Goal: Transaction & Acquisition: Purchase product/service

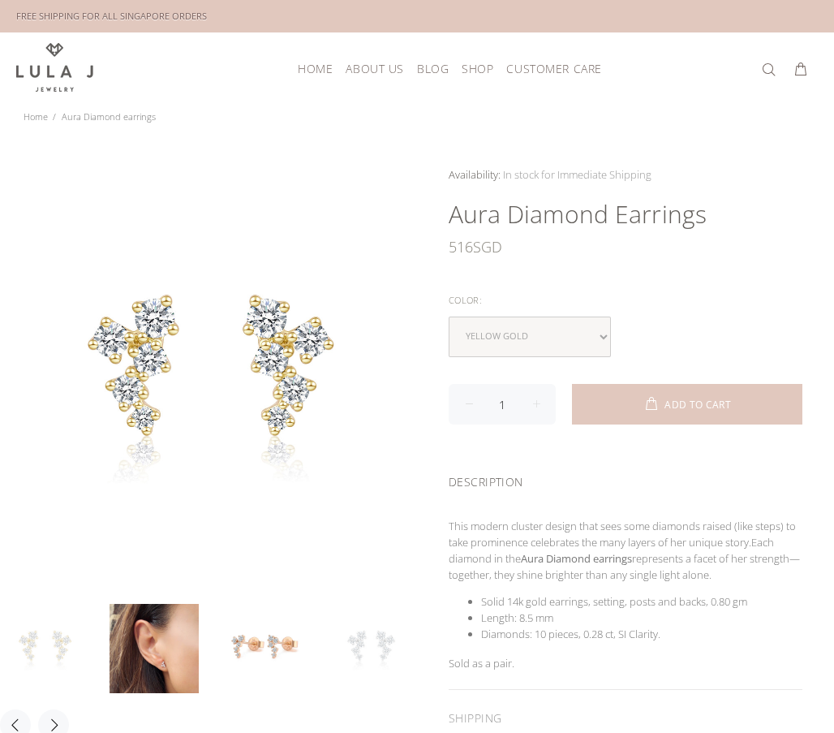
scroll to position [81, 0]
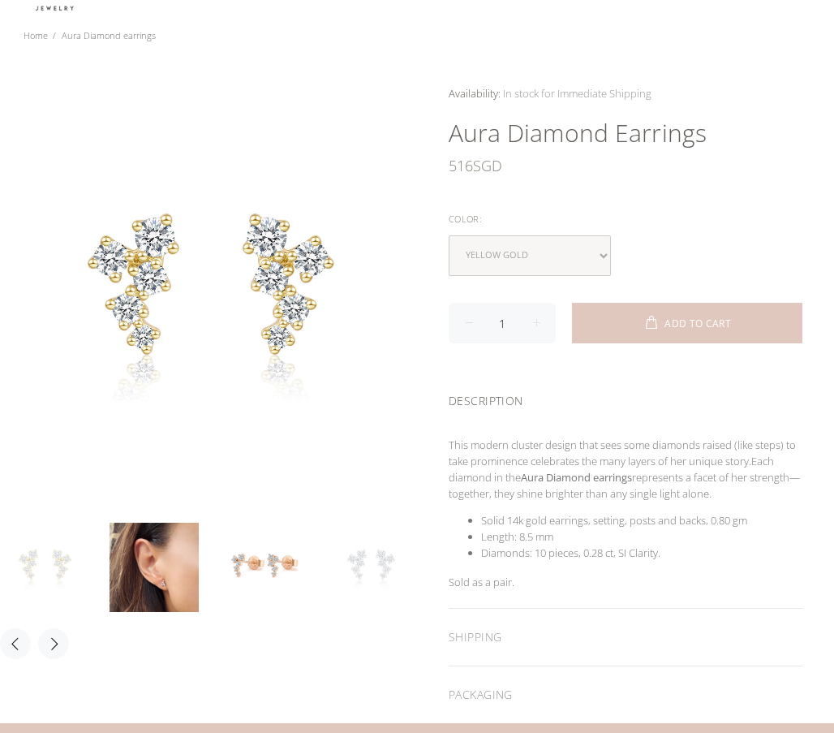
click at [357, 574] on link at bounding box center [373, 567] width 89 height 89
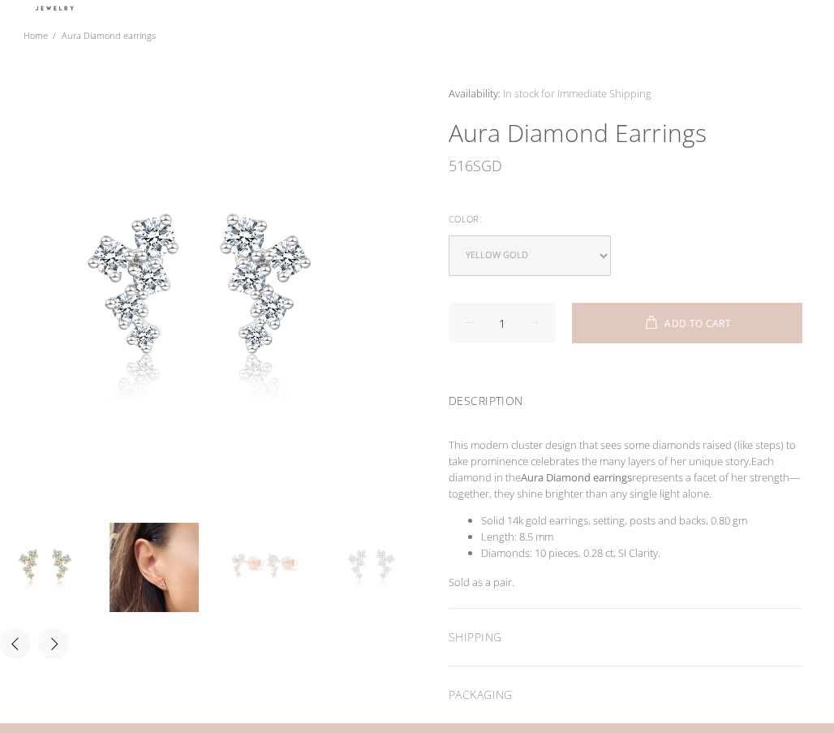
click at [268, 565] on link at bounding box center [263, 567] width 89 height 89
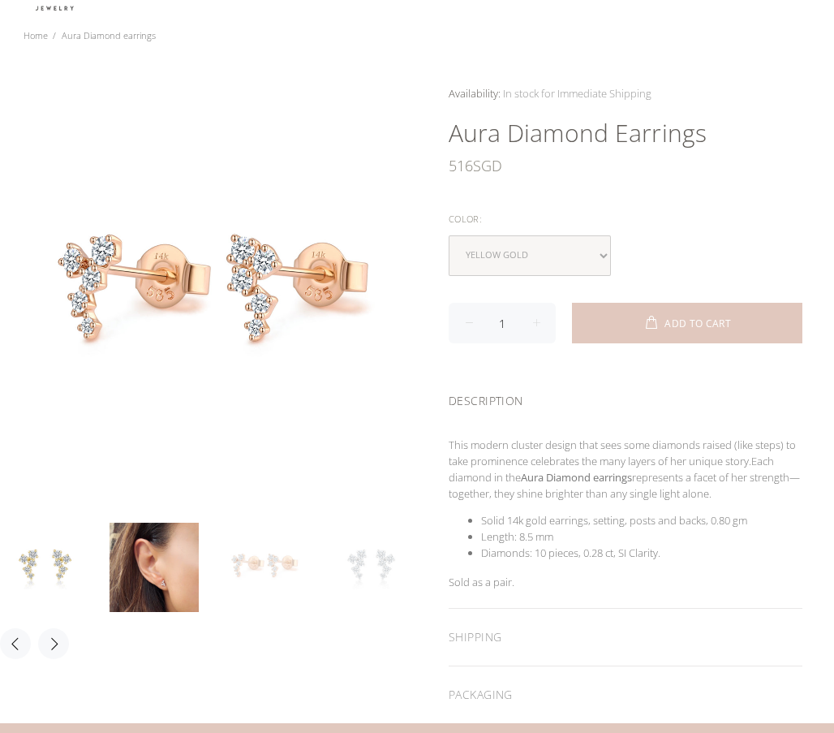
click at [361, 573] on link at bounding box center [373, 567] width 89 height 89
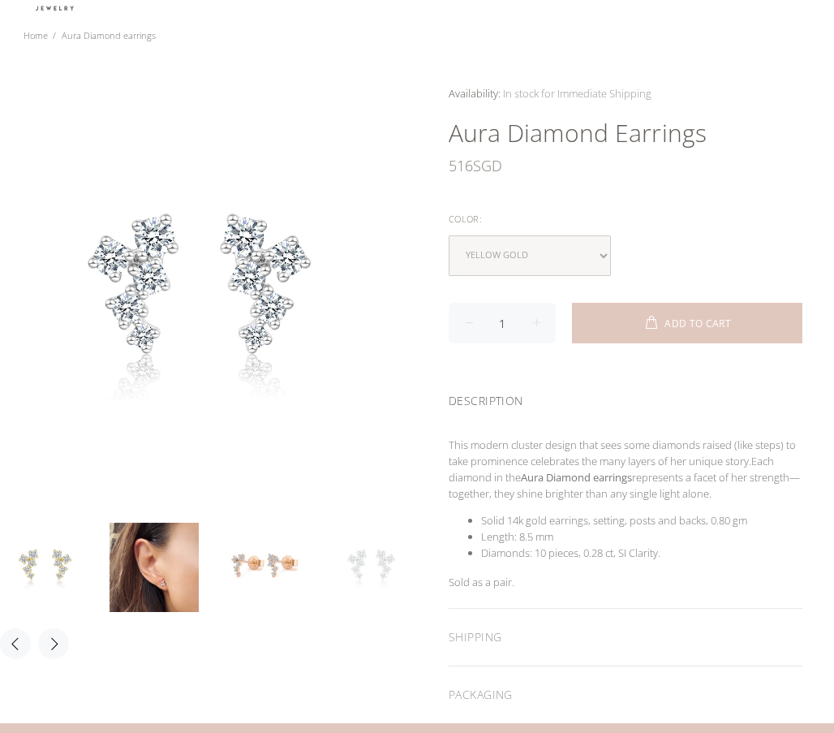
drag, startPoint x: 506, startPoint y: 229, endPoint x: 510, endPoint y: 237, distance: 9.1
click at [507, 229] on div "Color:" at bounding box center [626, 219] width 354 height 21
click at [514, 252] on select "yellow gold white gold" at bounding box center [530, 255] width 162 height 41
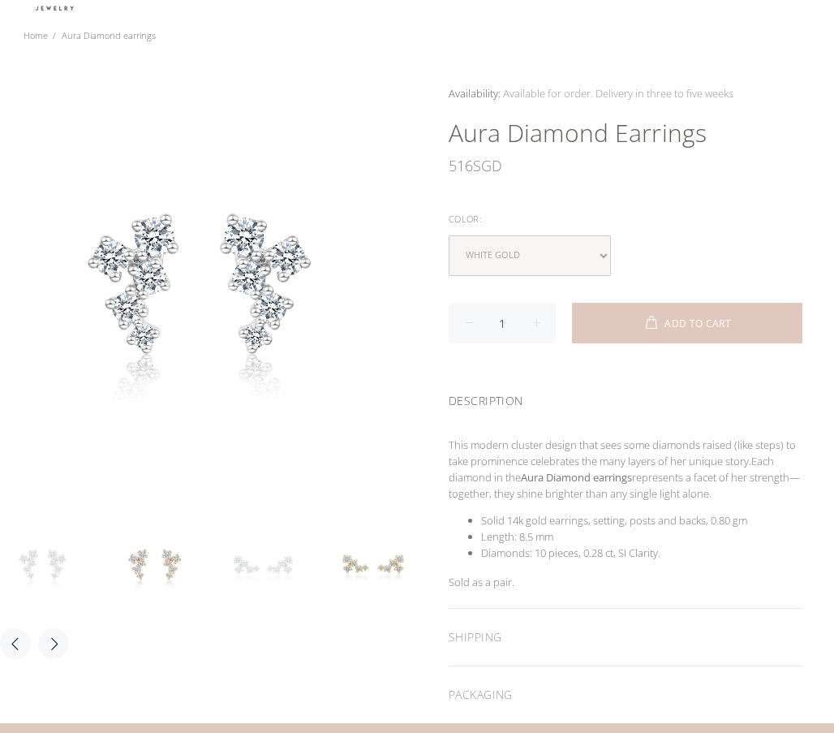
click at [278, 560] on link at bounding box center [263, 567] width 89 height 89
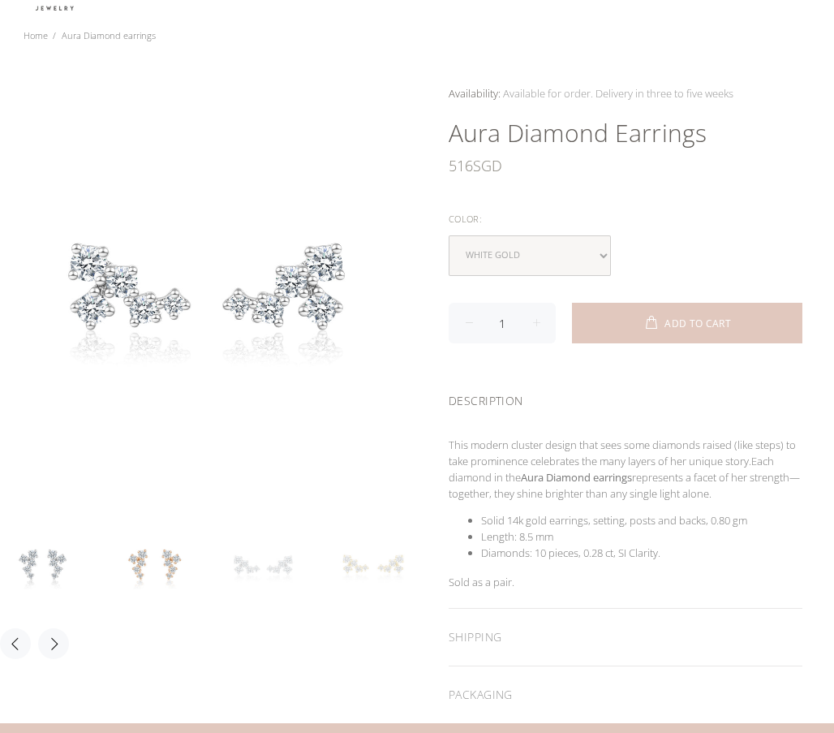
click at [376, 557] on link at bounding box center [373, 567] width 89 height 89
drag, startPoint x: 554, startPoint y: 261, endPoint x: 554, endPoint y: 272, distance: 10.5
click at [554, 261] on select "yellow gold white gold" at bounding box center [530, 255] width 162 height 41
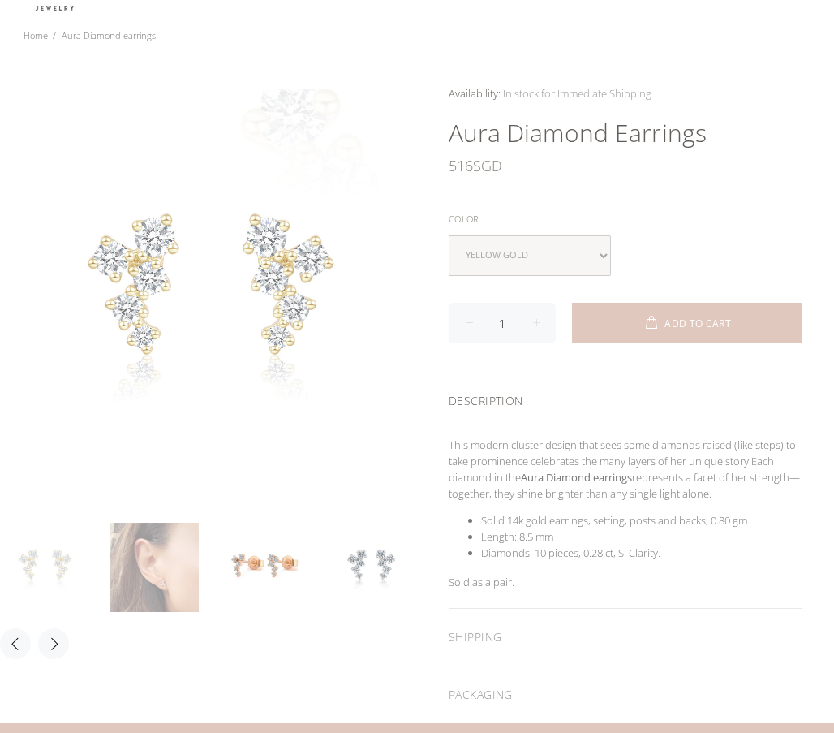
click at [166, 548] on link at bounding box center [154, 567] width 89 height 89
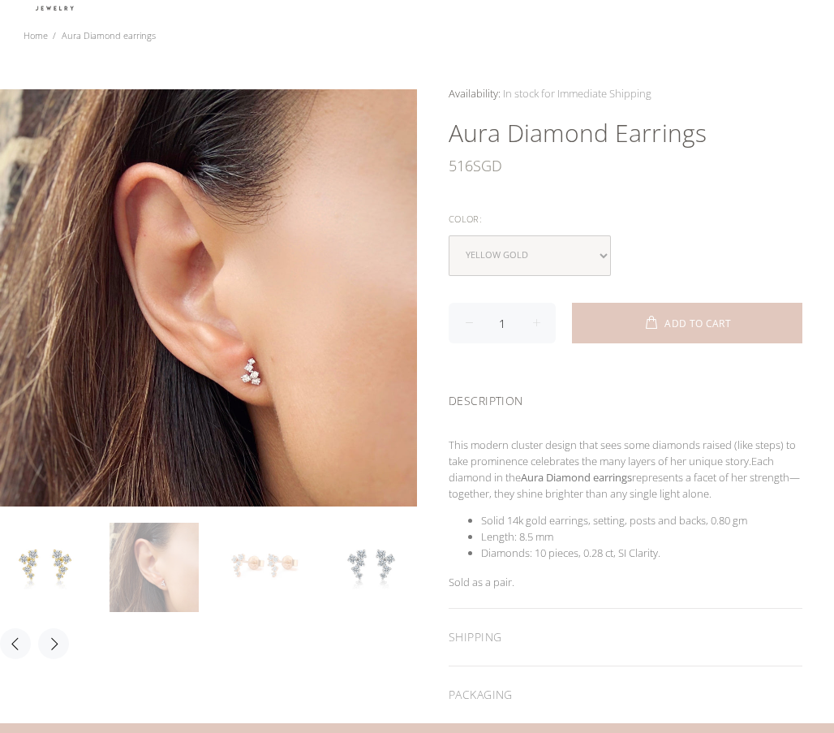
click at [265, 571] on link at bounding box center [263, 567] width 89 height 89
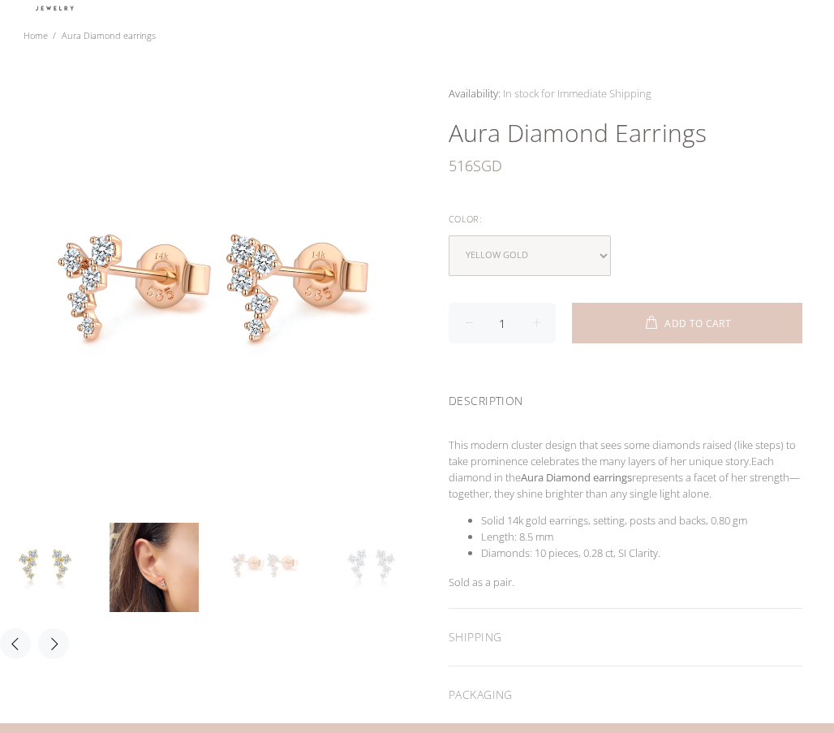
click at [346, 574] on link at bounding box center [373, 567] width 89 height 89
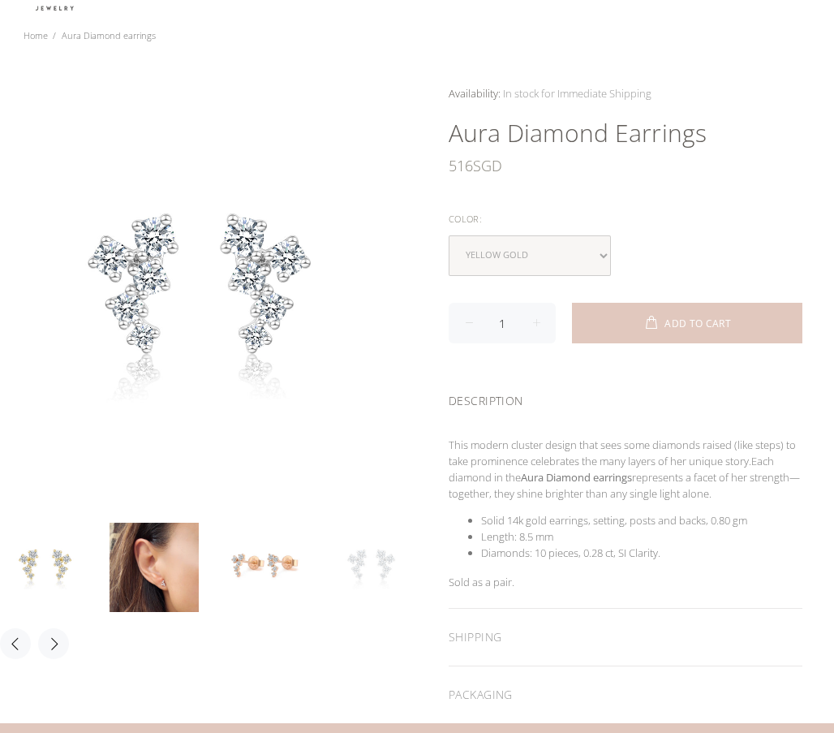
drag, startPoint x: 261, startPoint y: 575, endPoint x: 431, endPoint y: 387, distance: 253.4
click at [261, 575] on link at bounding box center [263, 567] width 89 height 89
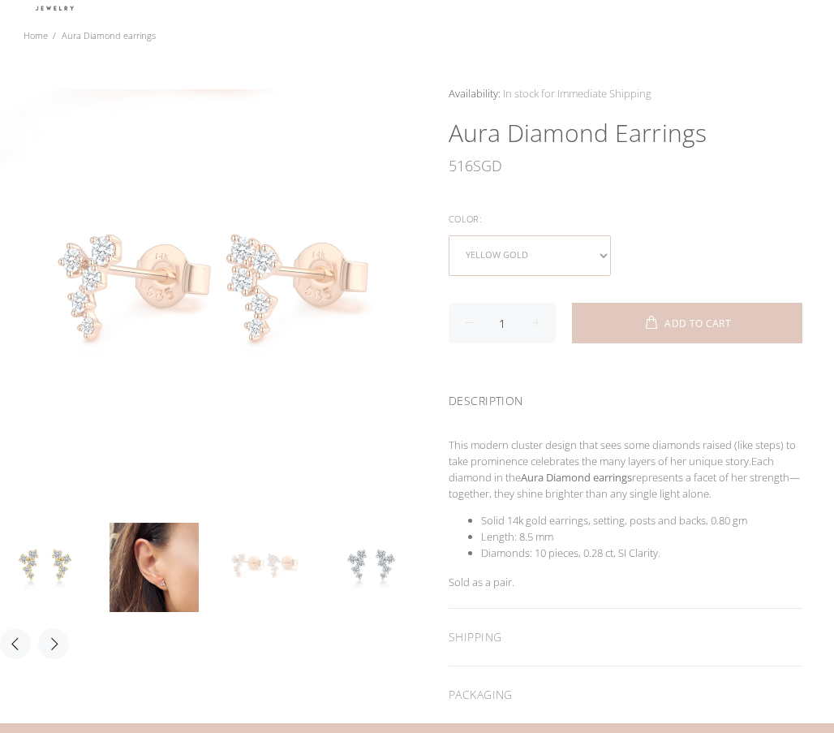
click at [539, 263] on select "yellow gold white gold" at bounding box center [530, 255] width 162 height 41
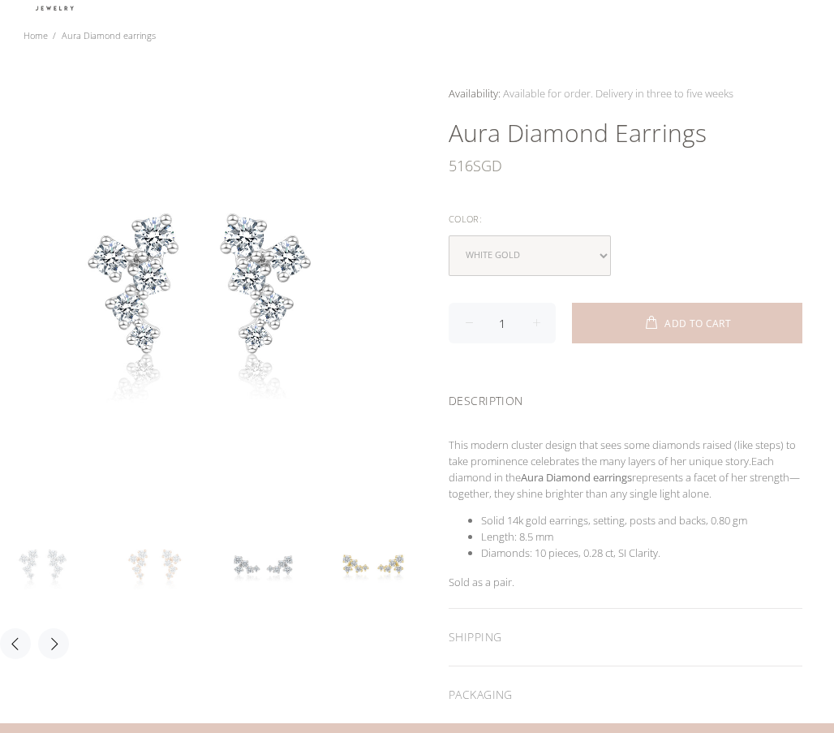
click at [170, 568] on link at bounding box center [154, 567] width 89 height 89
click at [277, 566] on link at bounding box center [263, 567] width 89 height 89
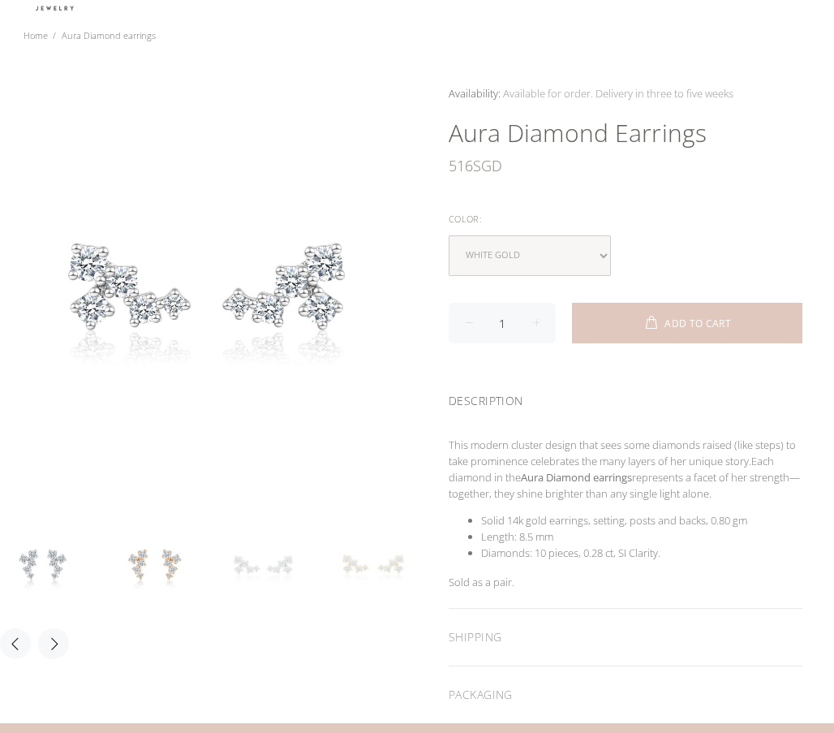
click at [376, 564] on link at bounding box center [373, 567] width 89 height 89
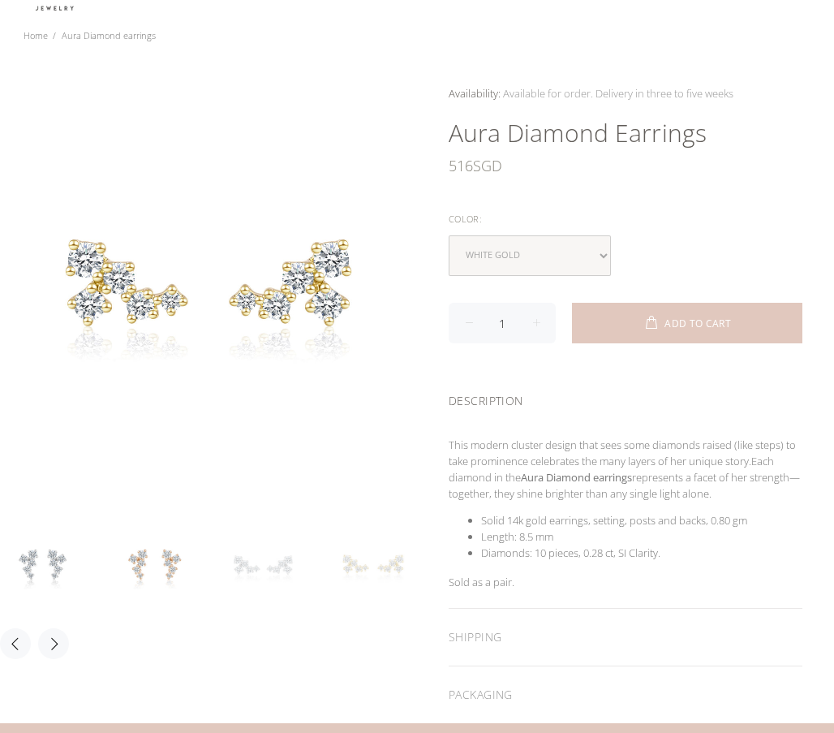
click at [261, 565] on link at bounding box center [263, 567] width 89 height 89
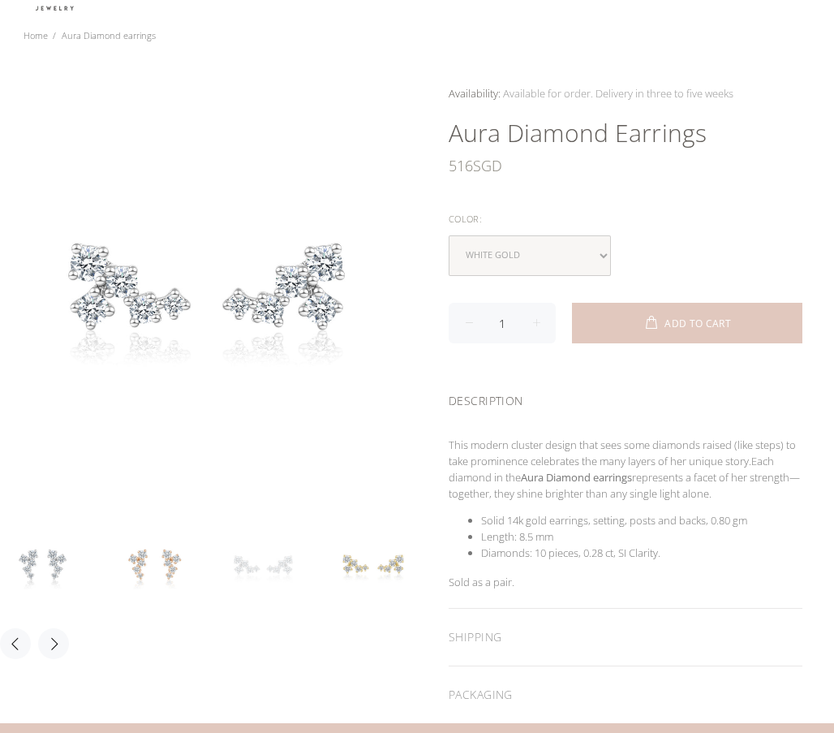
drag, startPoint x: 372, startPoint y: 565, endPoint x: 327, endPoint y: 569, distance: 44.8
click at [372, 565] on link at bounding box center [373, 567] width 89 height 89
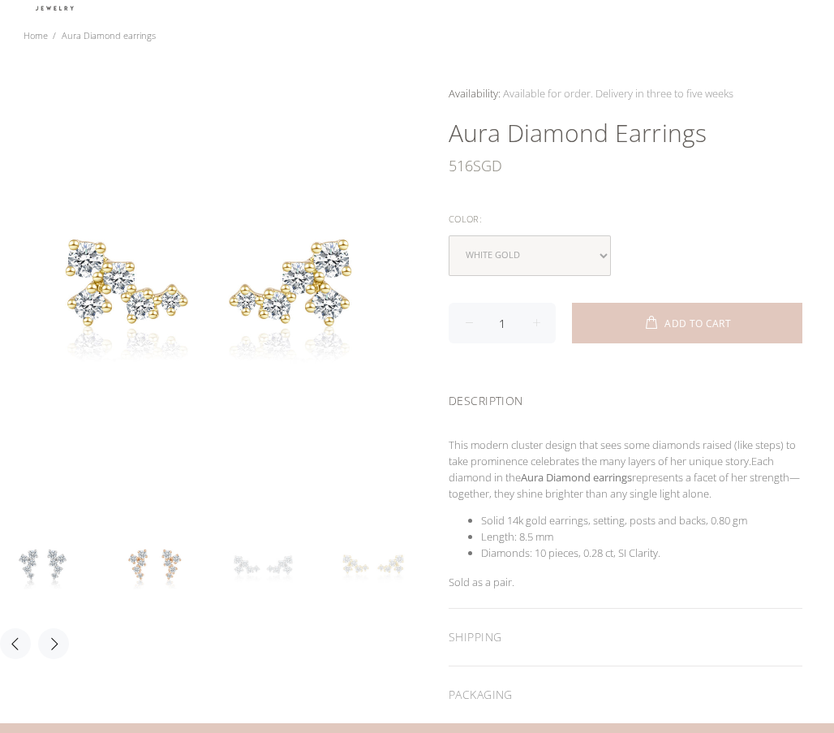
click at [254, 568] on link at bounding box center [263, 567] width 89 height 89
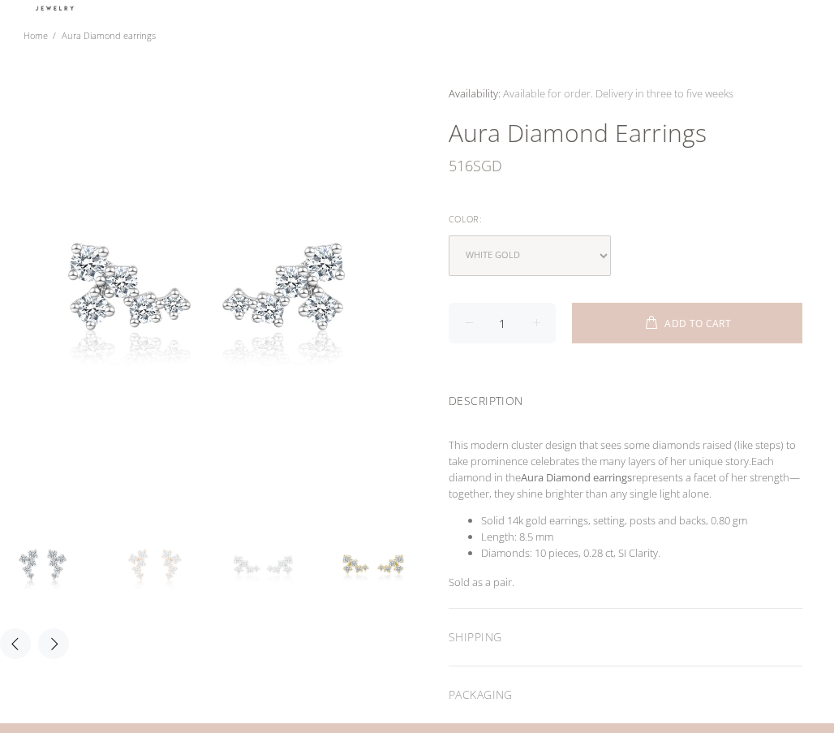
click at [148, 565] on link at bounding box center [154, 567] width 89 height 89
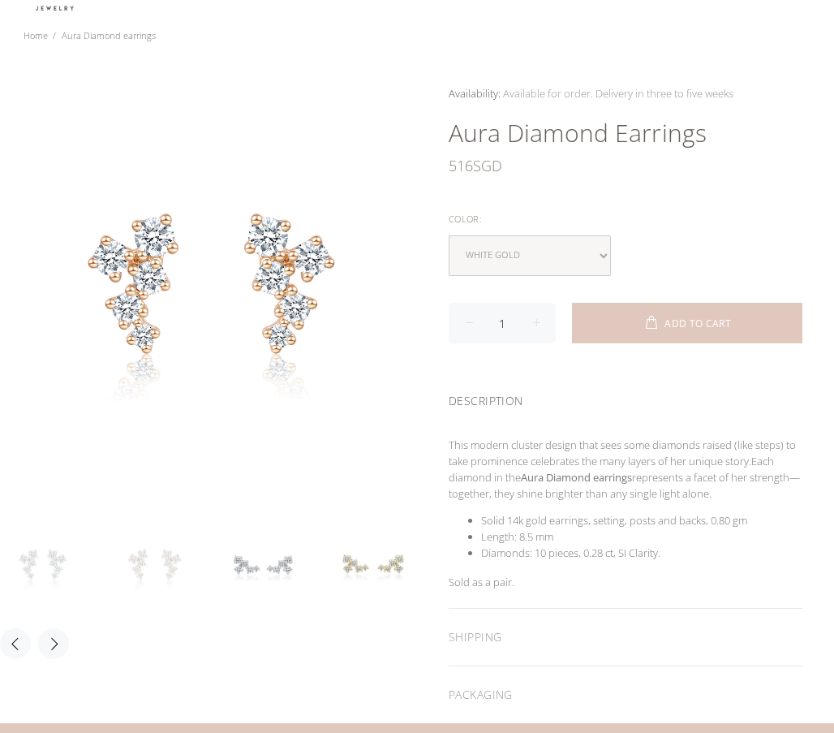
click at [87, 565] on link at bounding box center [44, 567] width 89 height 89
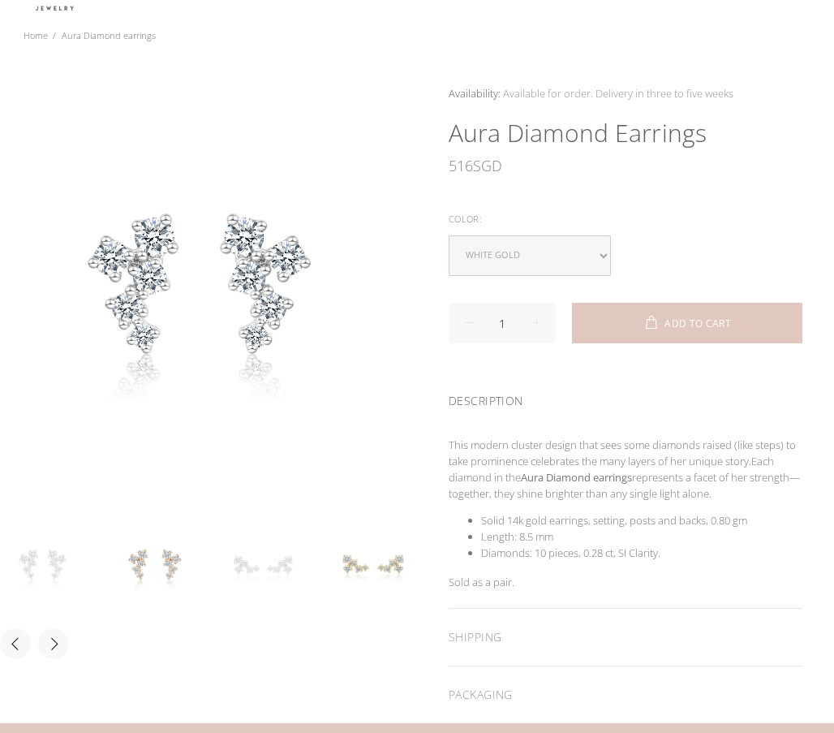
drag, startPoint x: 247, startPoint y: 561, endPoint x: 260, endPoint y: 561, distance: 13.0
click at [248, 561] on link at bounding box center [263, 567] width 89 height 89
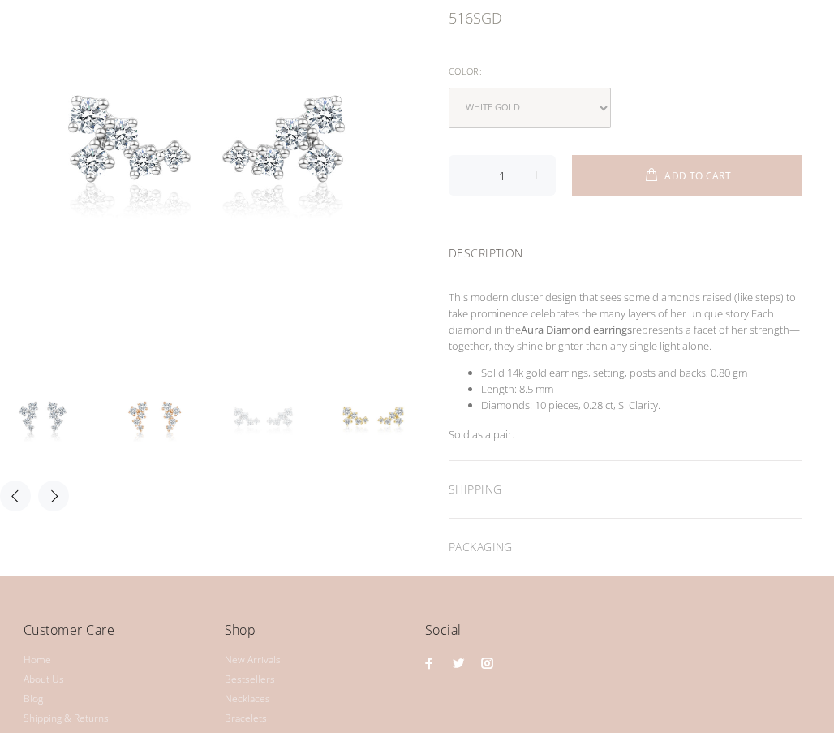
scroll to position [406, 0]
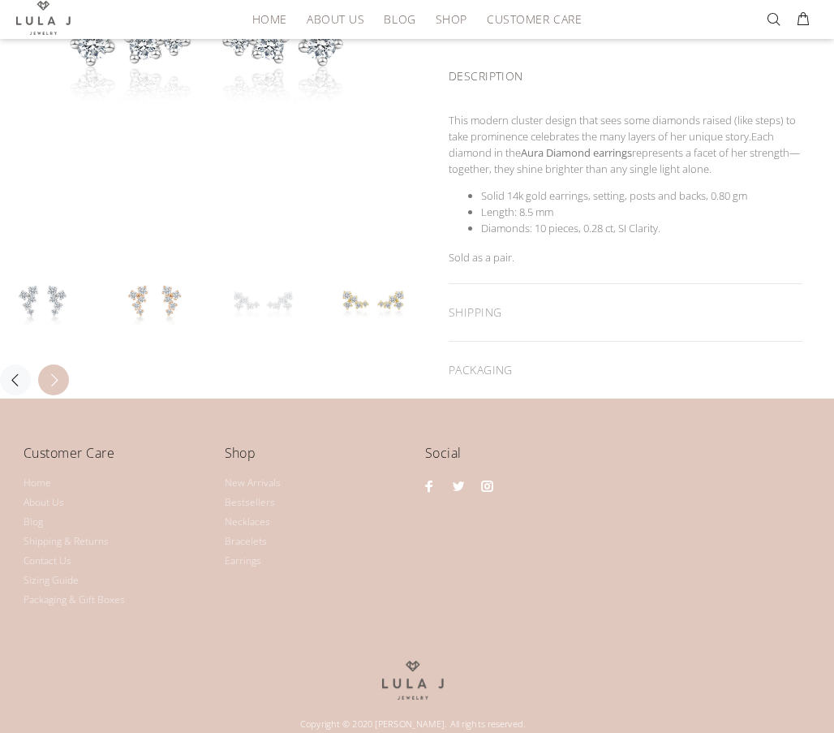
click at [60, 376] on button "Next" at bounding box center [53, 379] width 31 height 31
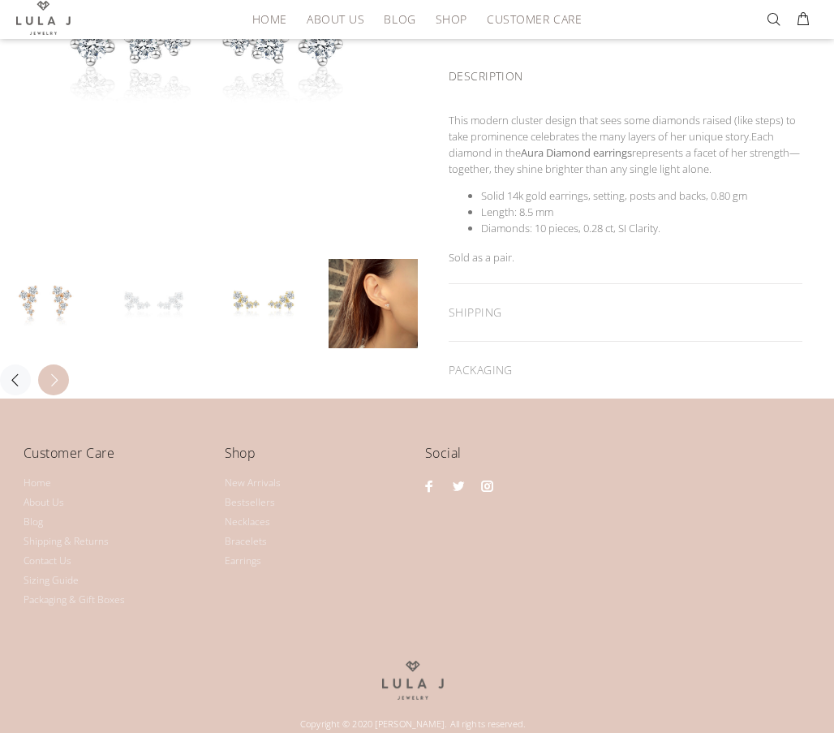
click at [60, 376] on button "Next" at bounding box center [53, 379] width 31 height 31
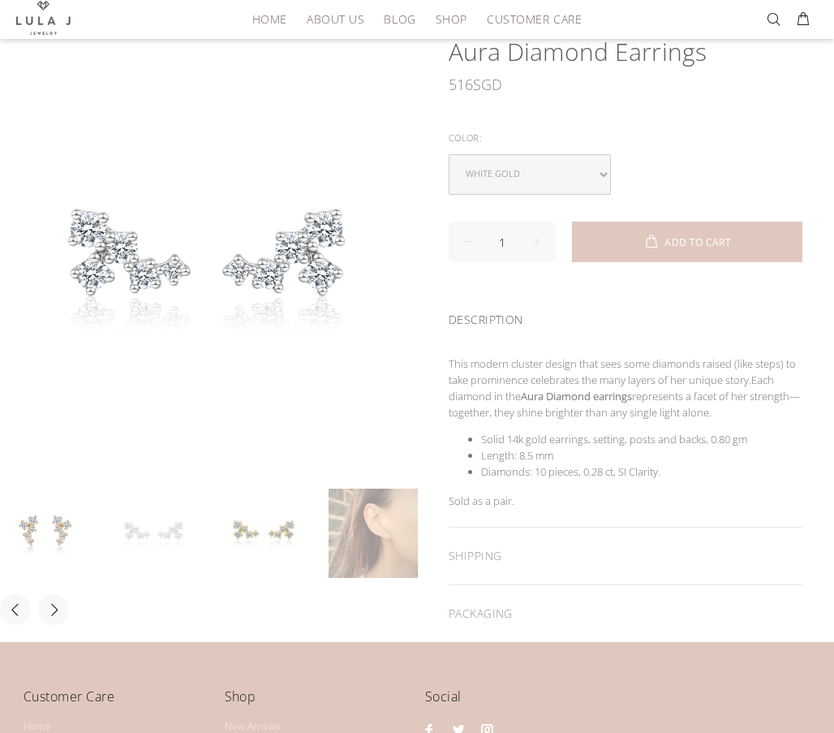
click at [394, 548] on link at bounding box center [373, 532] width 89 height 89
click at [379, 518] on link at bounding box center [373, 532] width 89 height 89
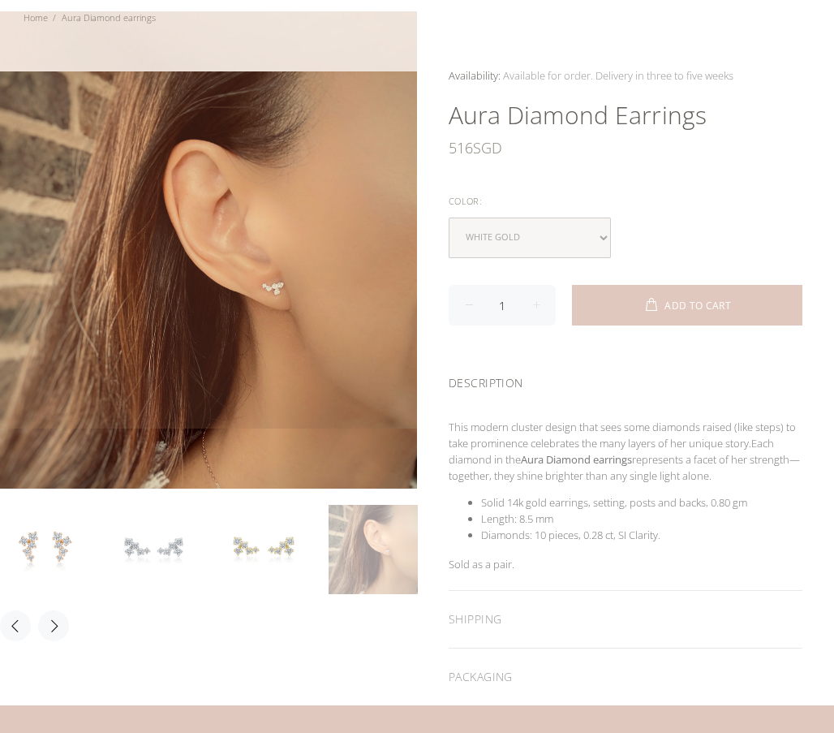
scroll to position [0, 0]
